Goal: Task Accomplishment & Management: Manage account settings

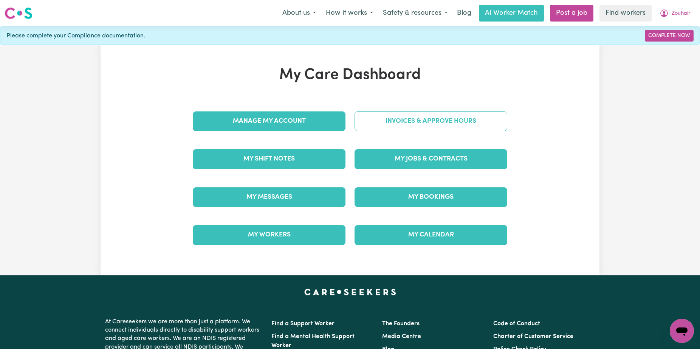
click at [463, 129] on link "Invoices & Approve Hours" at bounding box center [431, 122] width 153 height 20
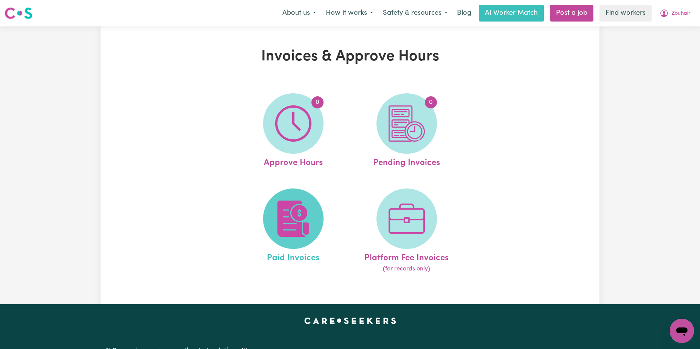
click at [280, 225] on img at bounding box center [293, 219] width 36 height 36
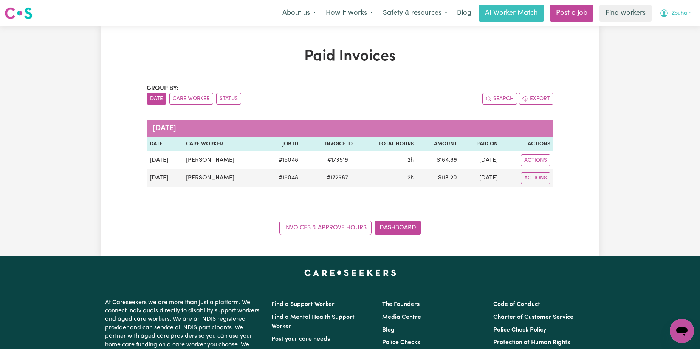
click at [677, 11] on span "Zouhair" at bounding box center [681, 13] width 19 height 8
click at [672, 50] on link "Logout" at bounding box center [665, 43] width 60 height 14
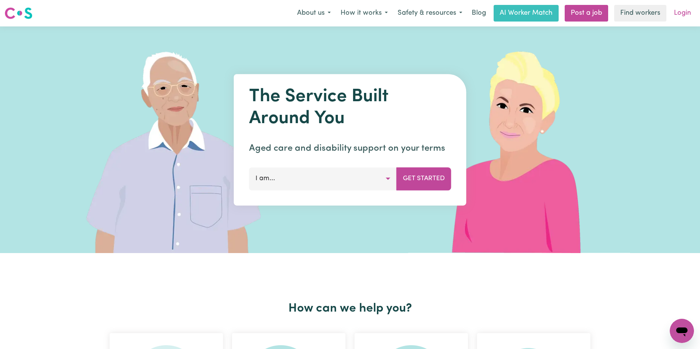
click at [675, 19] on link "Login" at bounding box center [682, 13] width 26 height 17
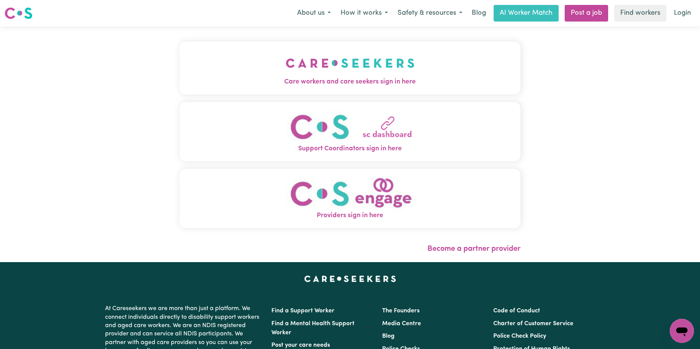
click at [379, 47] on button "Care workers and care seekers sign in here" at bounding box center [350, 68] width 341 height 53
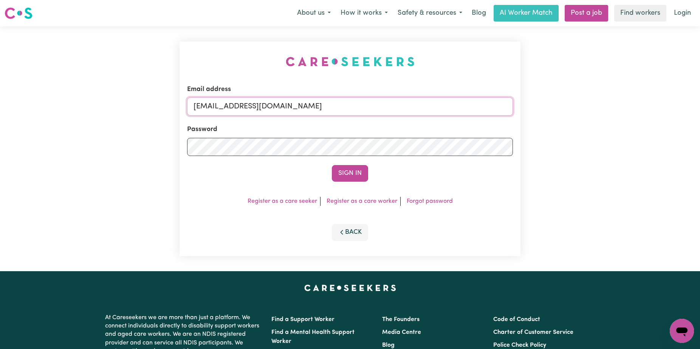
drag, startPoint x: 455, startPoint y: 108, endPoint x: 232, endPoint y: 106, distance: 222.6
click at [232, 106] on input "[EMAIL_ADDRESS][DOMAIN_NAME]" at bounding box center [350, 107] width 326 height 18
paste input "JamesBickertonVC"
type input "[EMAIL_ADDRESS][DOMAIN_NAME]"
click at [332, 165] on button "Sign In" at bounding box center [350, 173] width 36 height 17
